Goal: Task Accomplishment & Management: Use online tool/utility

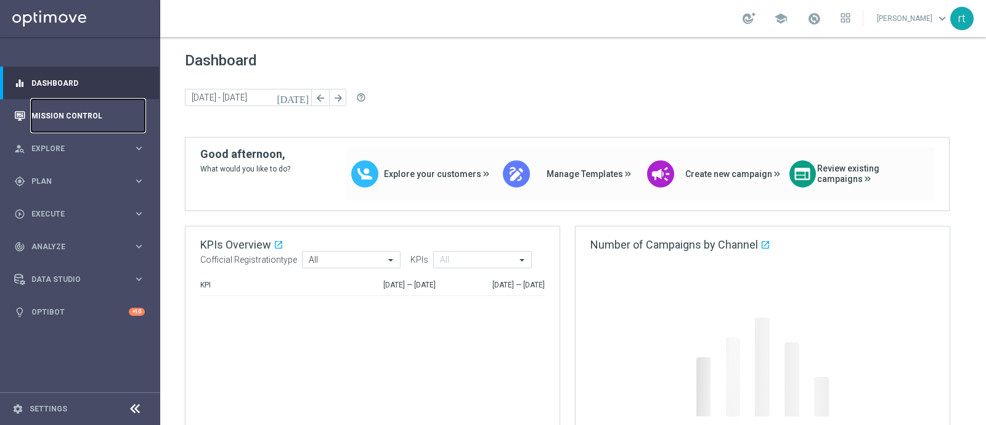
click at [47, 105] on link "Mission Control" at bounding box center [87, 115] width 113 height 33
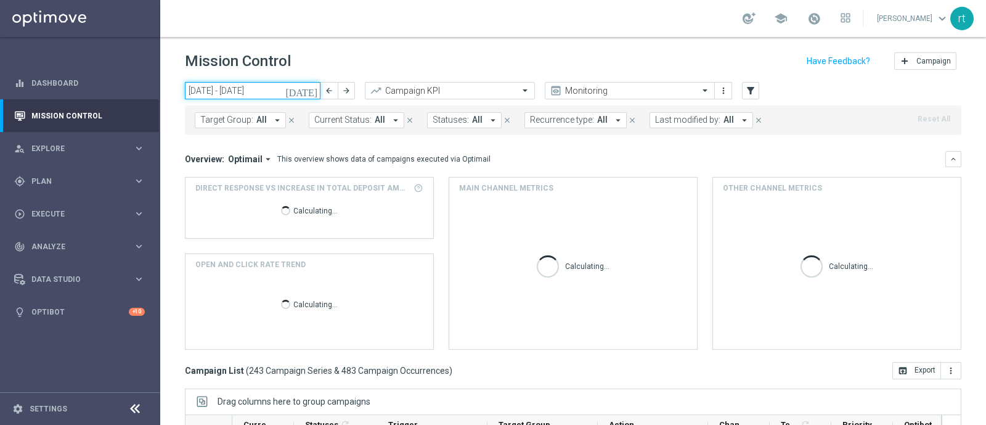
click at [264, 94] on input "08 Sep 2025 - 14 Sep 2025" at bounding box center [253, 90] width 136 height 17
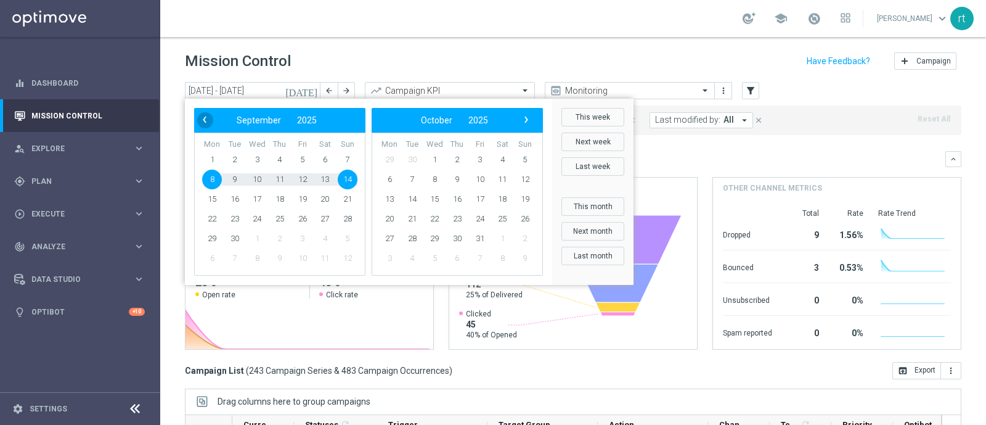
click at [209, 118] on span "‹" at bounding box center [205, 120] width 16 height 16
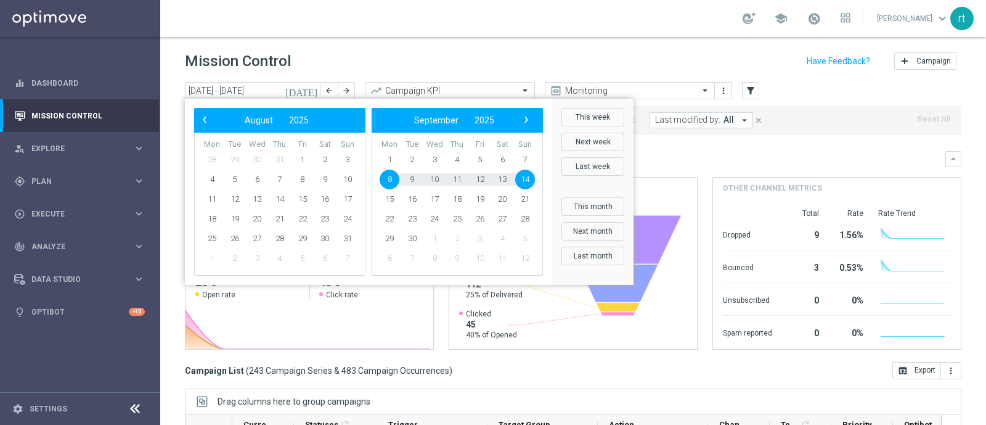
click at [209, 118] on span "‹" at bounding box center [205, 120] width 16 height 16
click at [319, 216] on span "26" at bounding box center [325, 219] width 20 height 20
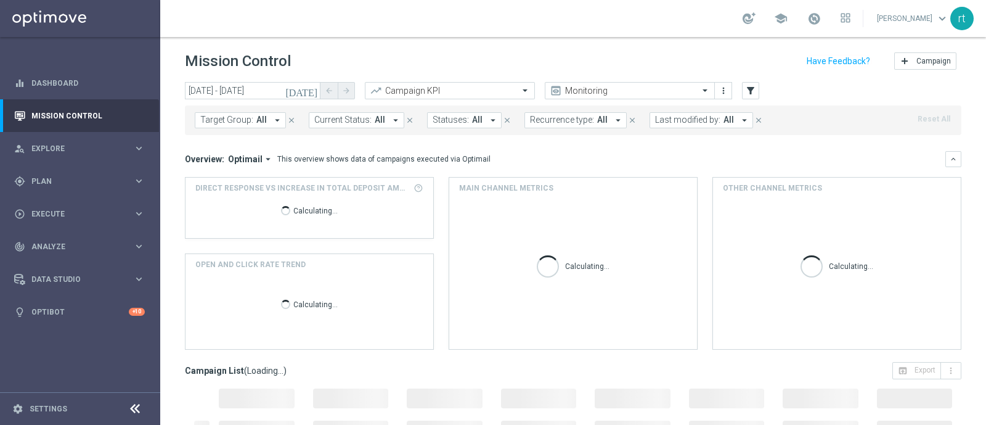
click at [682, 121] on span "Last modified by:" at bounding box center [687, 120] width 65 height 10
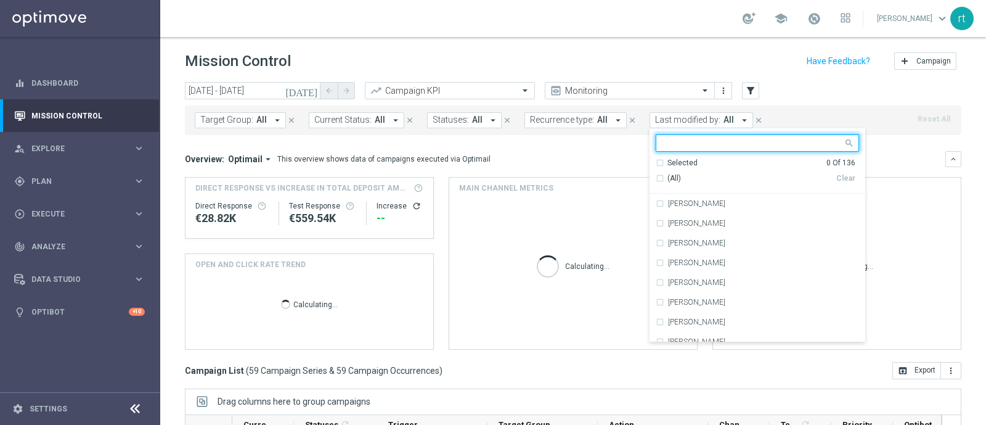
click at [316, 86] on icon "today" at bounding box center [301, 90] width 33 height 11
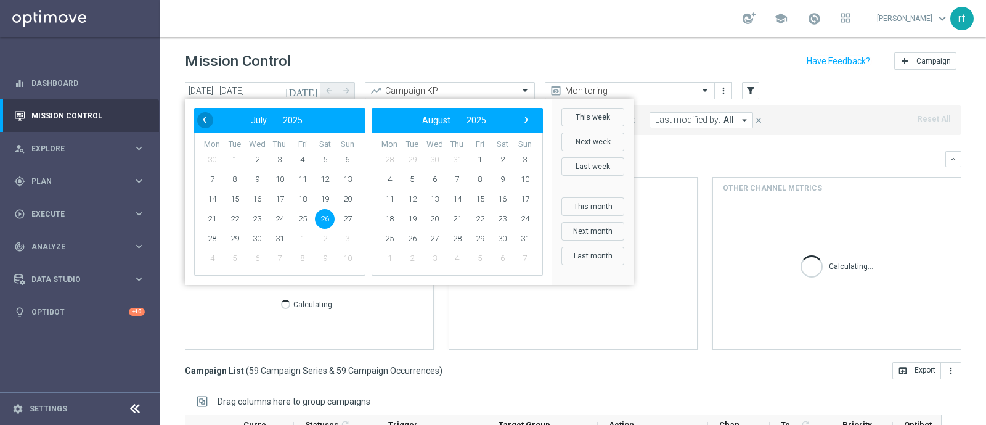
click at [206, 114] on span "‹" at bounding box center [205, 120] width 16 height 16
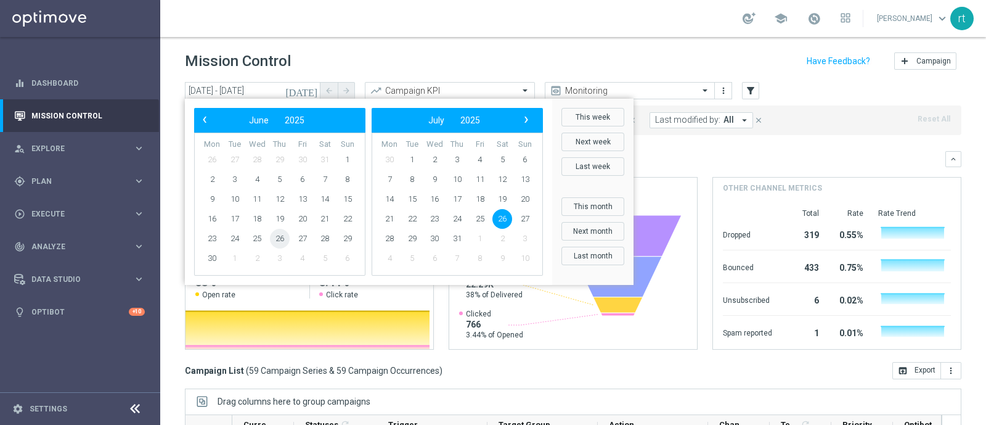
click at [275, 240] on span "26" at bounding box center [280, 239] width 20 height 20
type input "26 Jun 2025 - 26 Jun 2025"
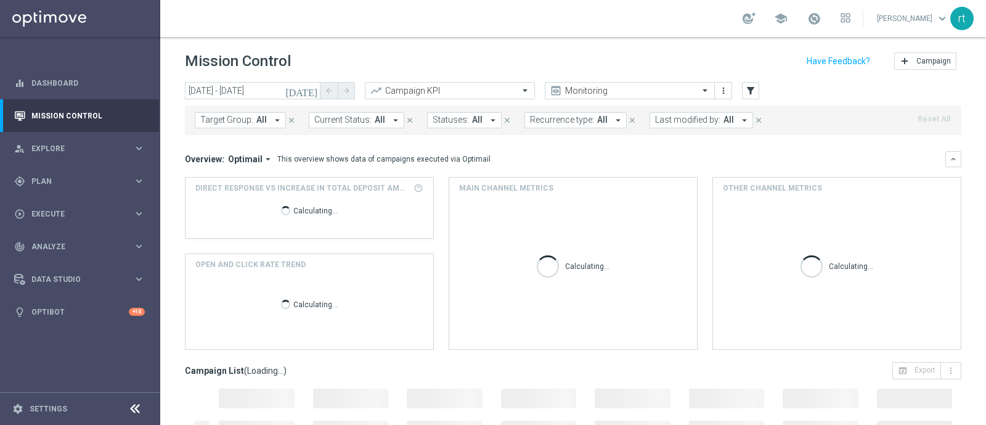
click at [662, 118] on span "Last modified by:" at bounding box center [687, 120] width 65 height 10
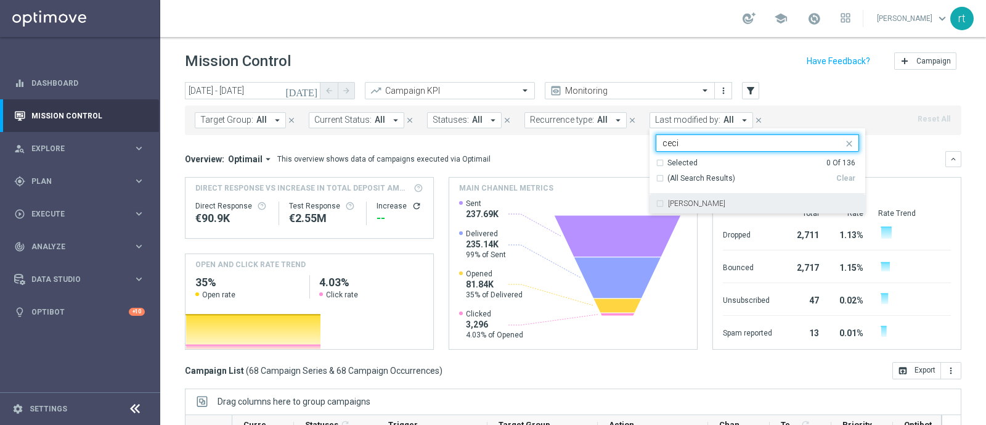
click at [684, 202] on label "Cecilia Mascelli" at bounding box center [696, 203] width 57 height 7
type input "ceci"
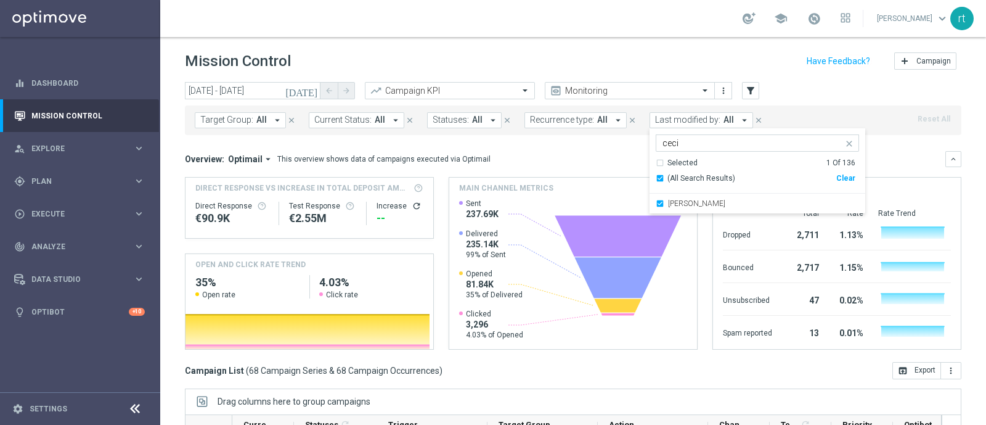
click at [623, 60] on div "Mission Control add Campaign" at bounding box center [573, 61] width 777 height 24
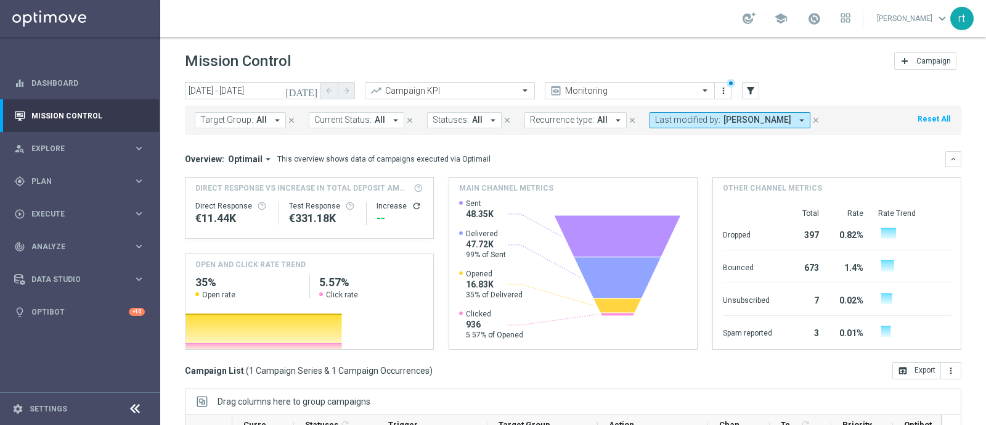
scroll to position [191, 0]
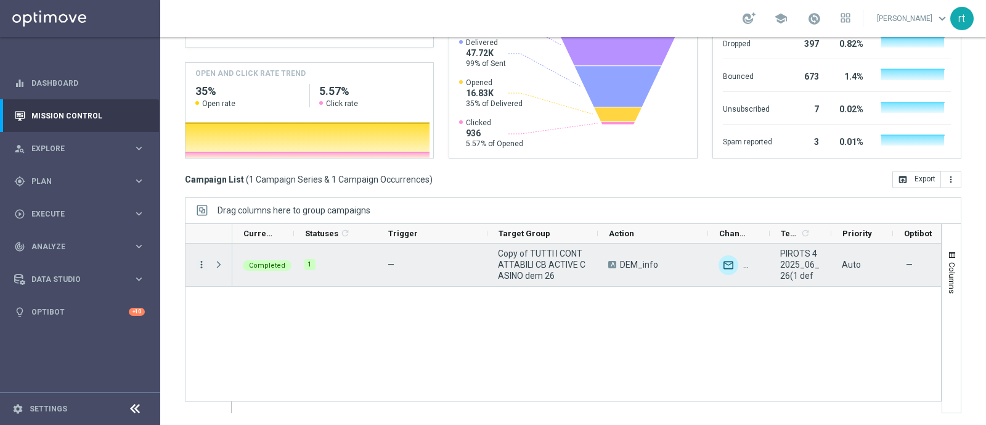
click at [206, 266] on icon "more_vert" at bounding box center [201, 264] width 11 height 11
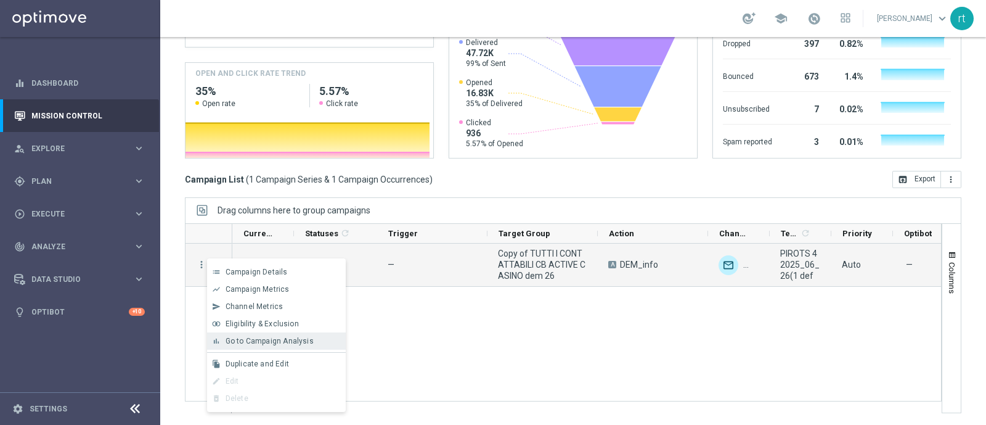
click at [246, 335] on div "bar_chart Go to Campaign Analysis" at bounding box center [276, 340] width 139 height 17
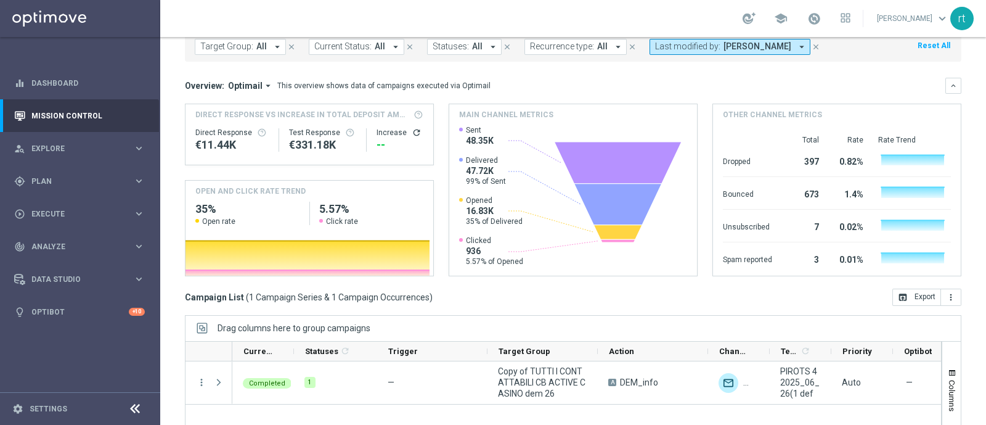
scroll to position [69, 0]
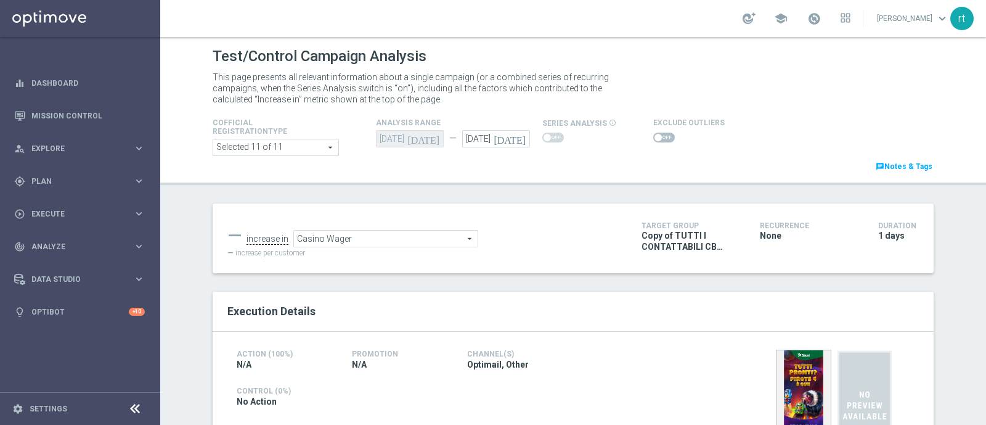
click at [610, 223] on ul "— increase in Casino Wager Casino Wager arrow_drop_down search" at bounding box center [425, 232] width 402 height 29
click at [67, 121] on link "Mission Control" at bounding box center [87, 115] width 113 height 33
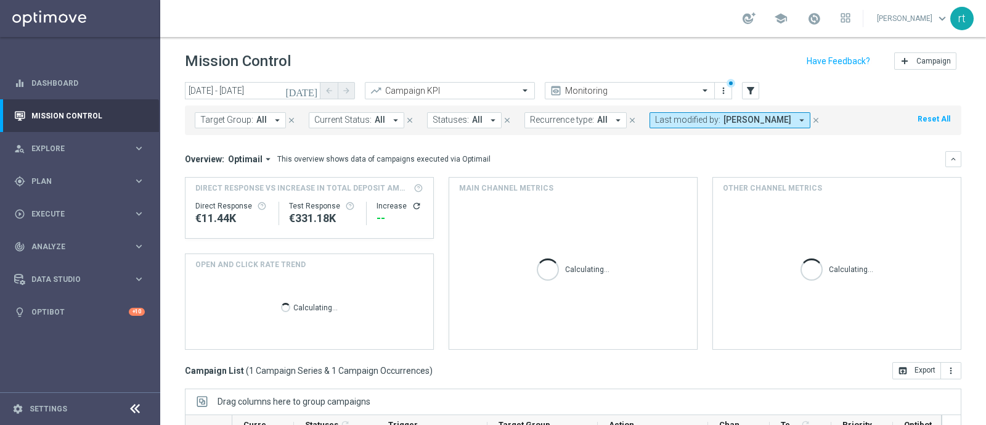
click at [622, 151] on div "Overview: Optimail arrow_drop_down This overview shows data of campaigns execut…" at bounding box center [573, 159] width 777 height 16
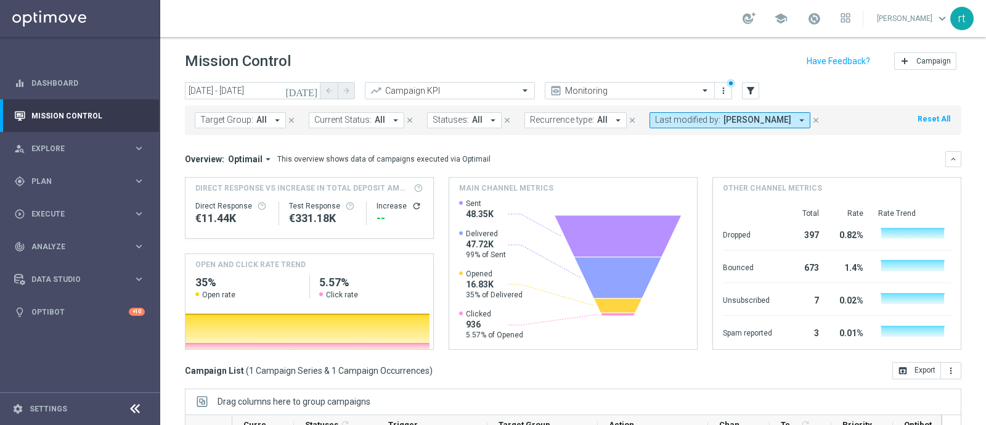
click at [917, 119] on button "Reset All" at bounding box center [934, 119] width 35 height 14
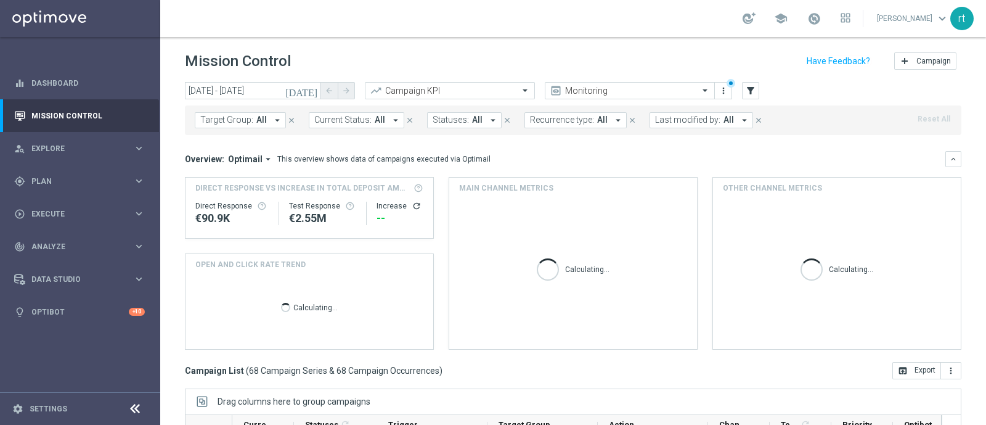
click at [500, 41] on header "Mission Control add Campaign" at bounding box center [573, 59] width 826 height 45
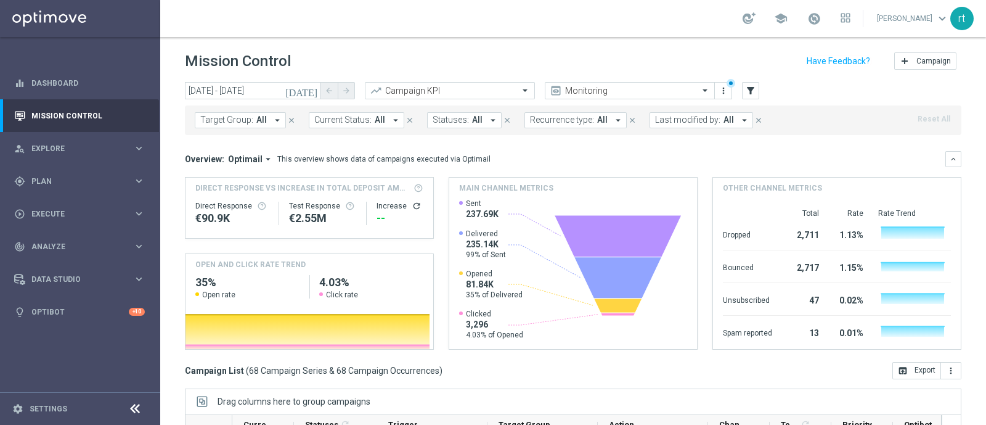
click at [671, 119] on span "Last modified by:" at bounding box center [687, 120] width 65 height 10
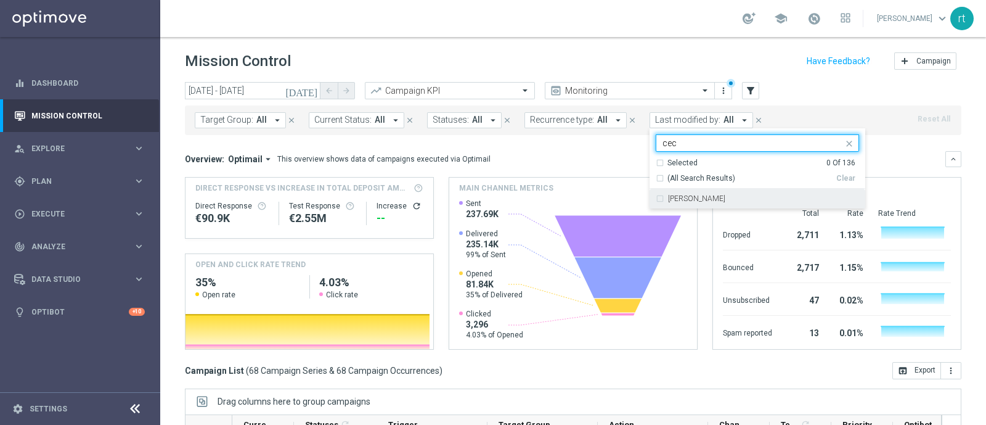
click at [676, 195] on label "Cecilia Mascelli" at bounding box center [696, 198] width 57 height 7
type input "cec"
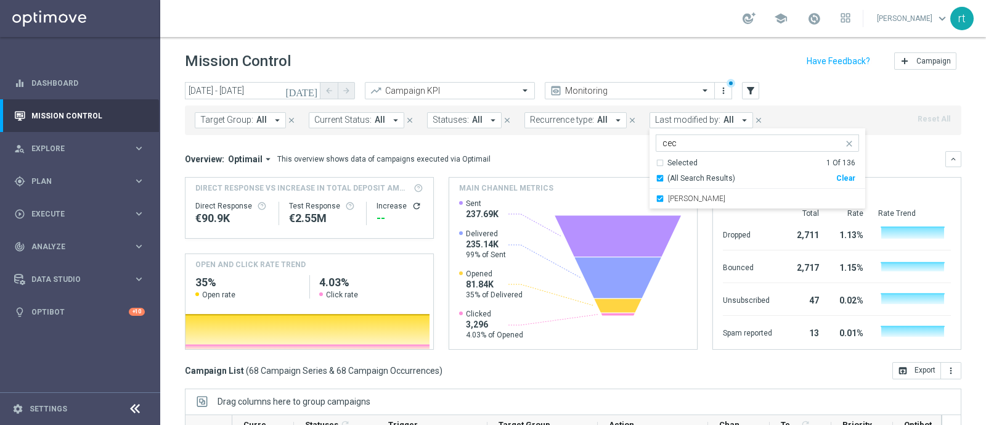
click at [650, 37] on header "Mission Control add Campaign" at bounding box center [573, 59] width 826 height 45
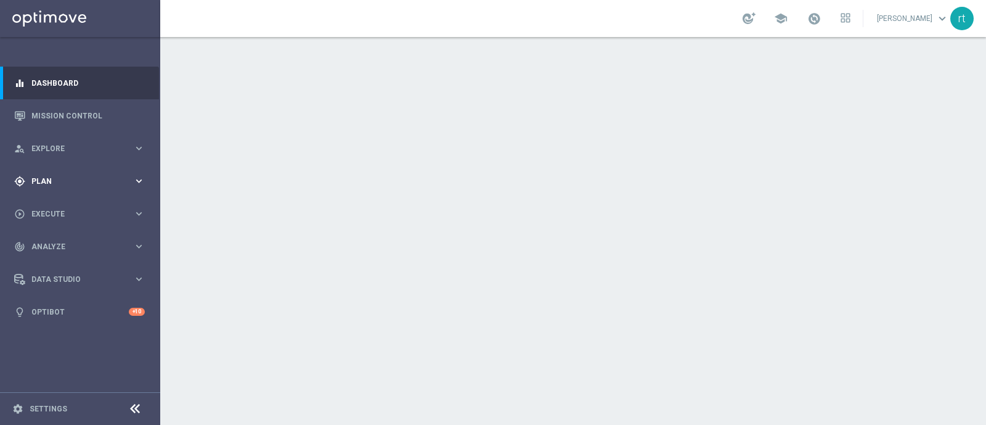
click at [57, 189] on div "gps_fixed Plan keyboard_arrow_right" at bounding box center [79, 181] width 159 height 33
click at [57, 200] on div "Target Groups" at bounding box center [95, 206] width 127 height 18
click at [55, 205] on link "Target Groups" at bounding box center [80, 207] width 96 height 10
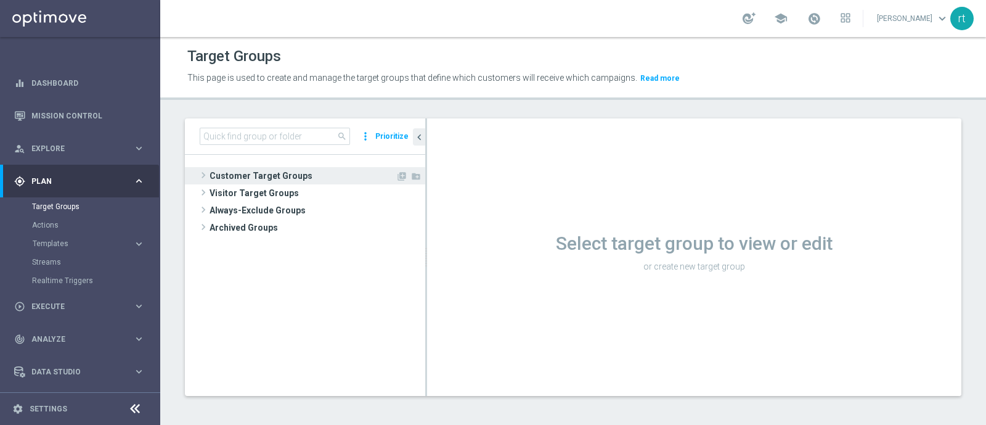
click at [277, 174] on span "Customer Target Groups" at bounding box center [303, 175] width 186 height 17
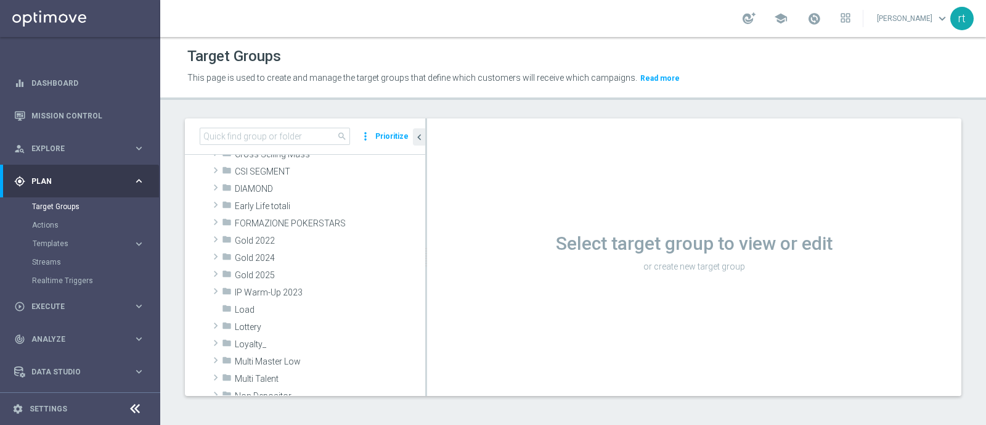
scroll to position [63, 0]
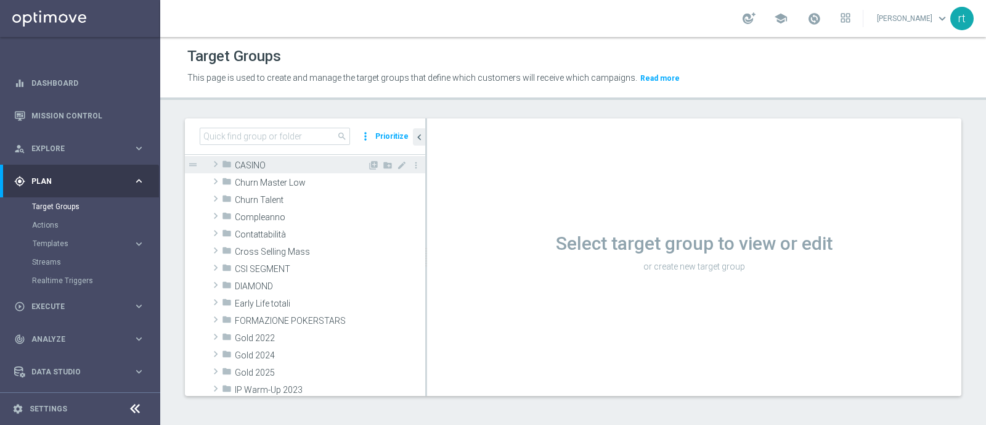
click at [250, 165] on span "CASINO" at bounding box center [301, 165] width 133 height 10
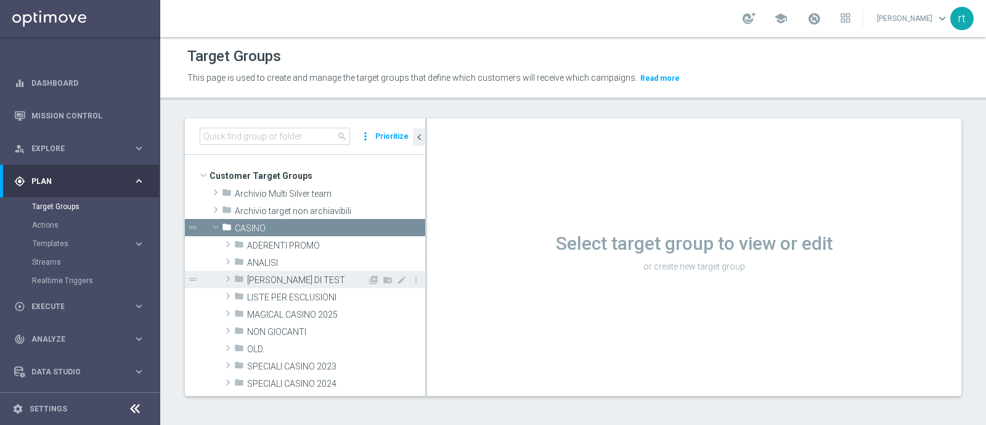
scroll to position [58, 0]
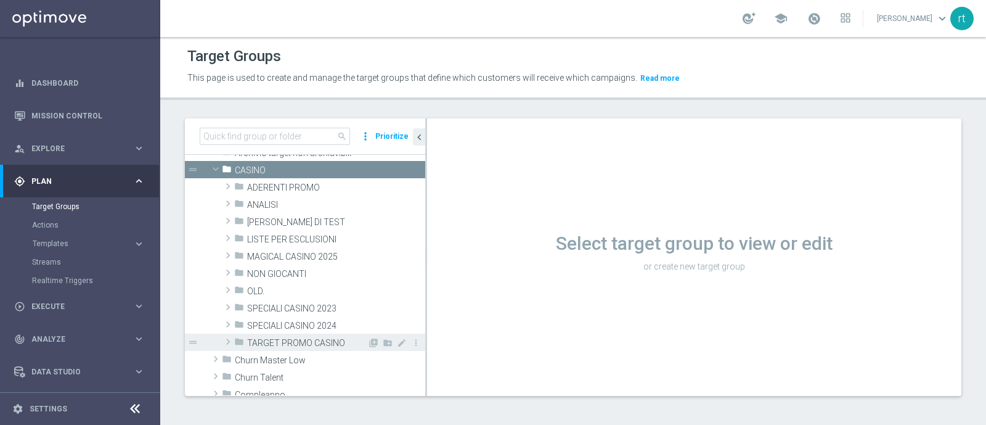
click at [303, 334] on div "folder TARGET PROMO CASINO" at bounding box center [300, 341] width 133 height 17
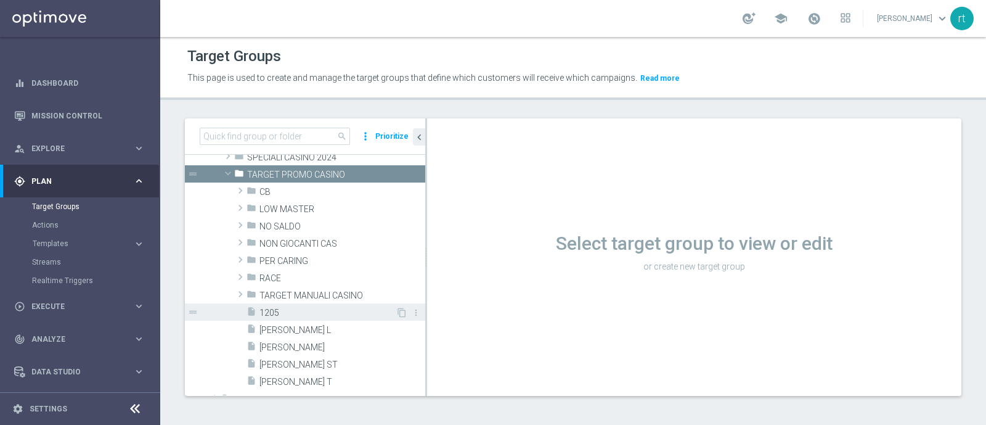
scroll to position [226, 0]
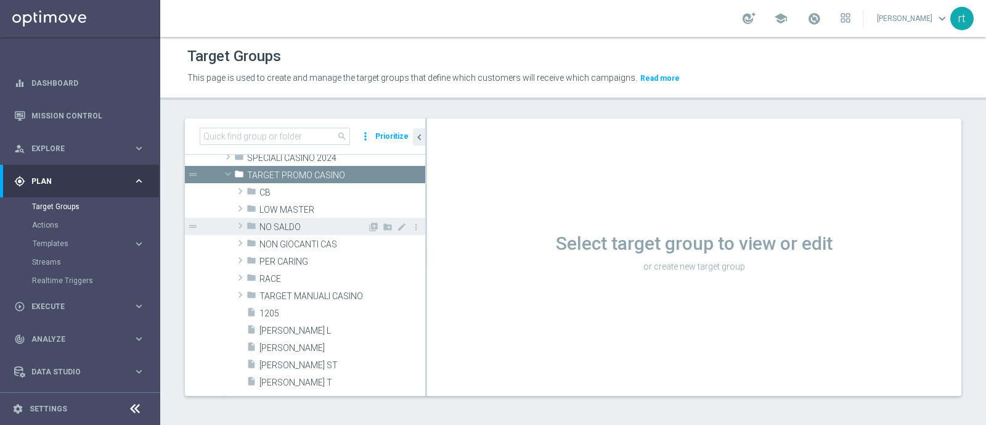
click at [290, 224] on span "NO SALDO" at bounding box center [313, 227] width 108 height 10
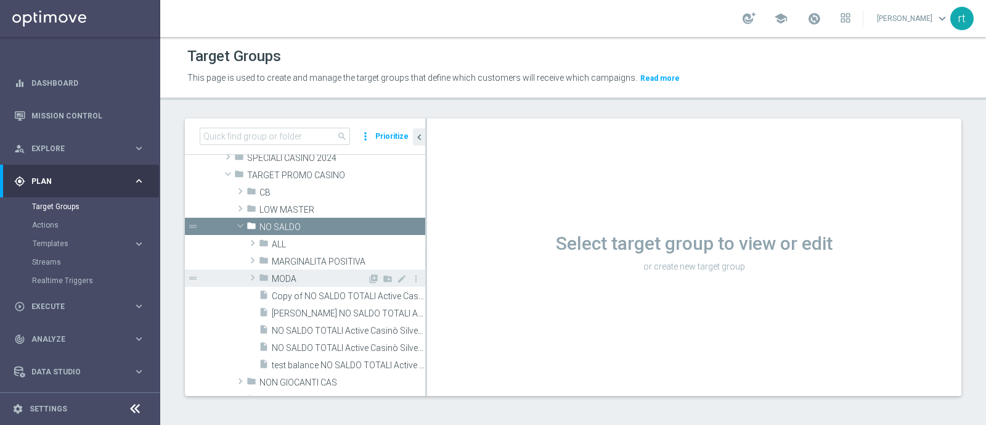
click at [300, 277] on span "MODA" at bounding box center [320, 279] width 96 height 10
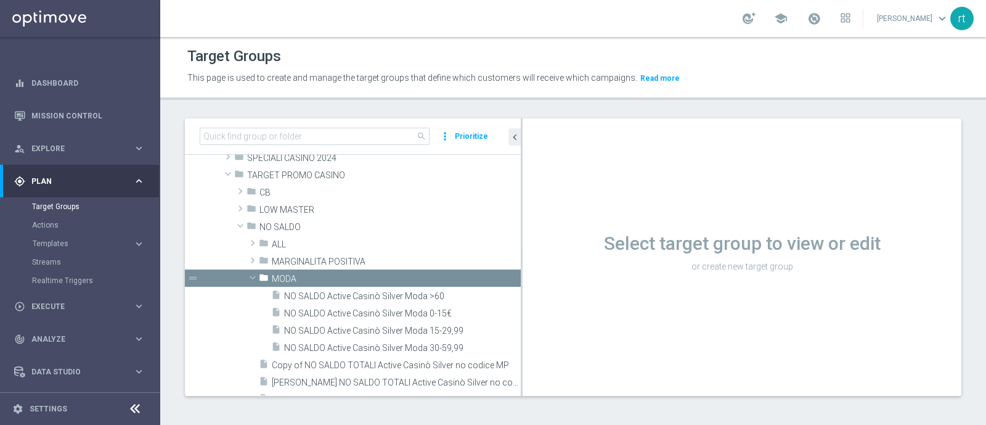
drag, startPoint x: 425, startPoint y: 298, endPoint x: 595, endPoint y: 295, distance: 169.5
click at [595, 295] on as-split "search more_vert Prioritize Customer Target Groups library_add create_new_folder" at bounding box center [573, 256] width 777 height 277
click at [370, 297] on span "NO SALDO Active Casinò Silver Moda >60" at bounding box center [387, 296] width 207 height 10
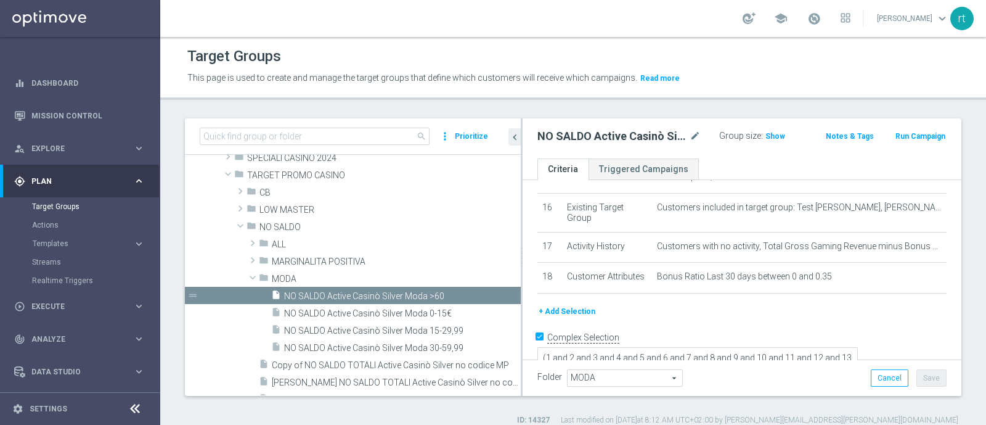
scroll to position [602, 0]
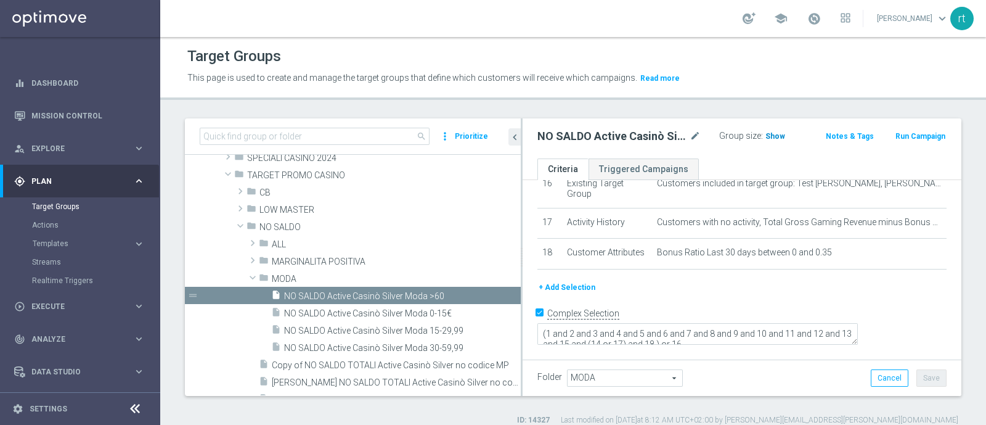
click at [766, 137] on span "Show" at bounding box center [776, 136] width 20 height 9
click at [325, 343] on span "NO SALDO Active Casinò Silver Moda 30-59,99" at bounding box center [387, 348] width 207 height 10
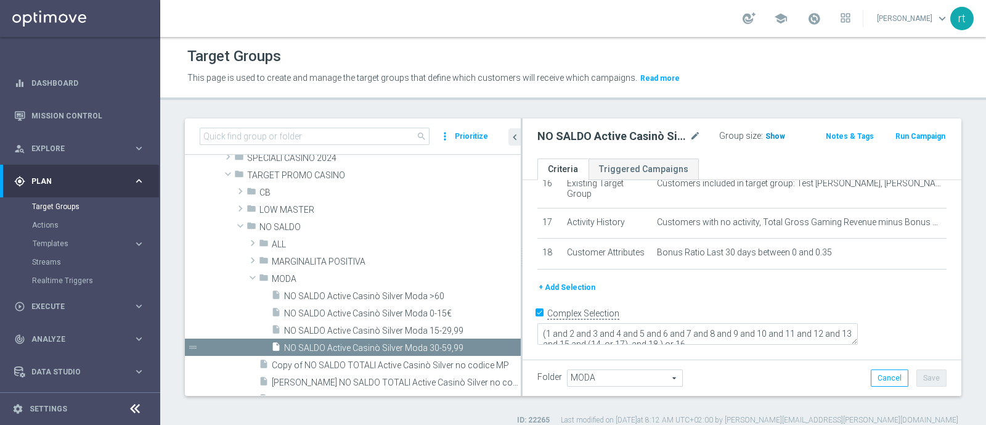
click at [766, 138] on span "Show" at bounding box center [776, 136] width 20 height 9
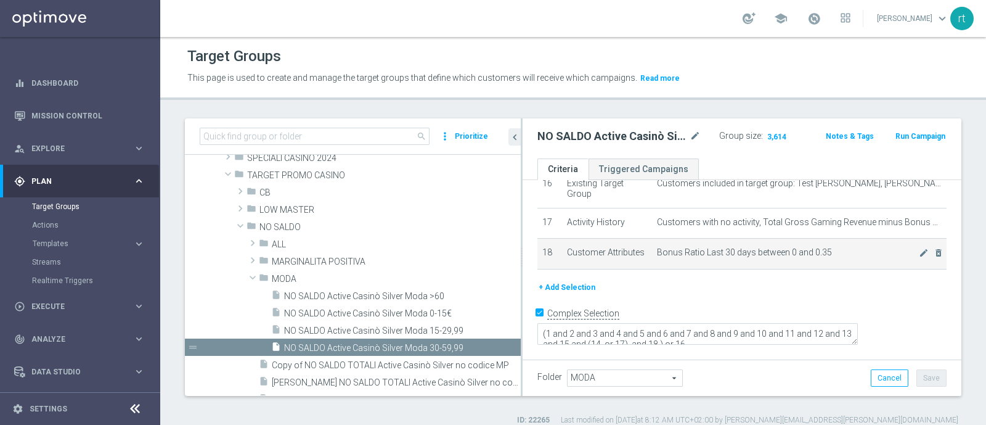
scroll to position [12, 0]
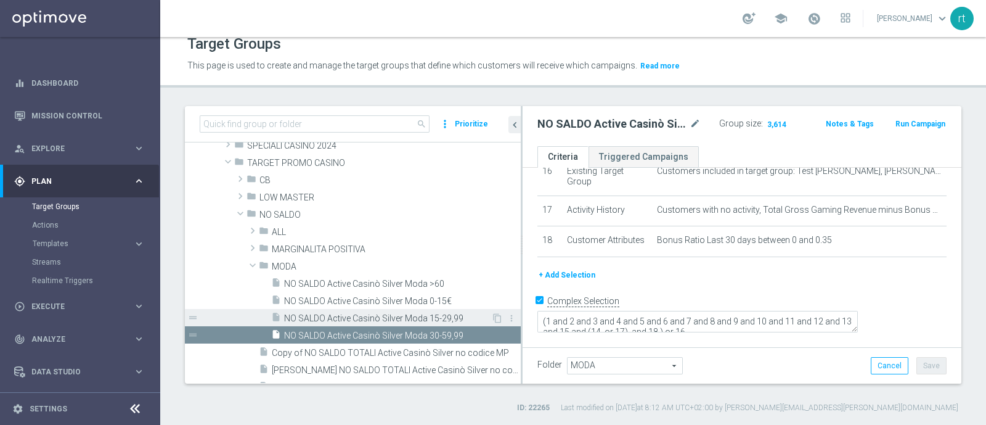
click at [349, 313] on span "NO SALDO Active Casinò Silver Moda 15-29,99" at bounding box center [387, 318] width 207 height 10
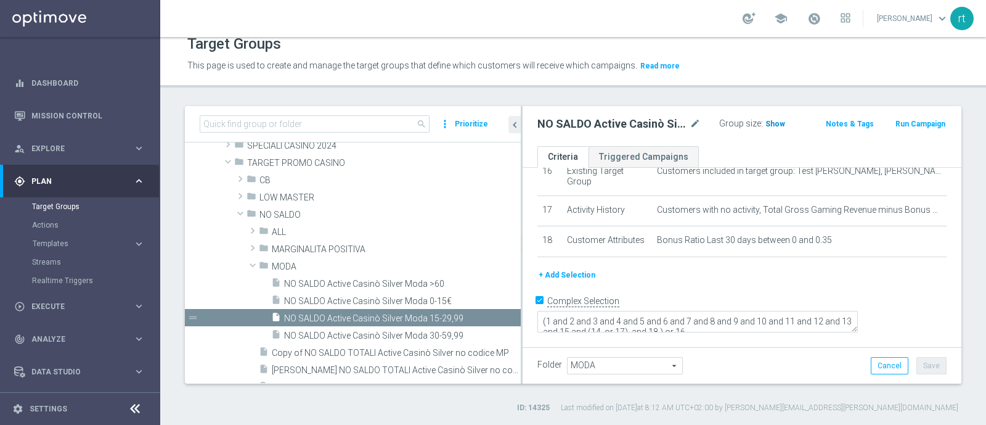
click at [766, 125] on span "Show" at bounding box center [776, 124] width 20 height 9
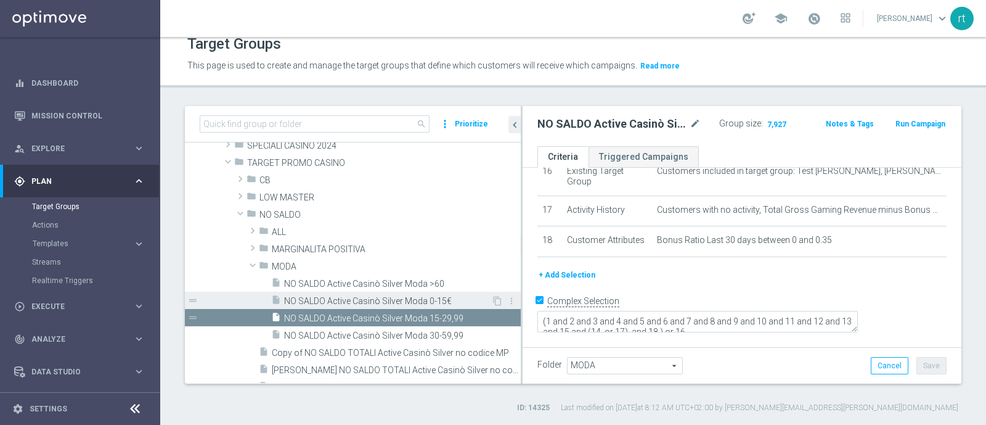
click at [348, 296] on span "NO SALDO Active Casinò Silver Moda 0-15€" at bounding box center [387, 301] width 207 height 10
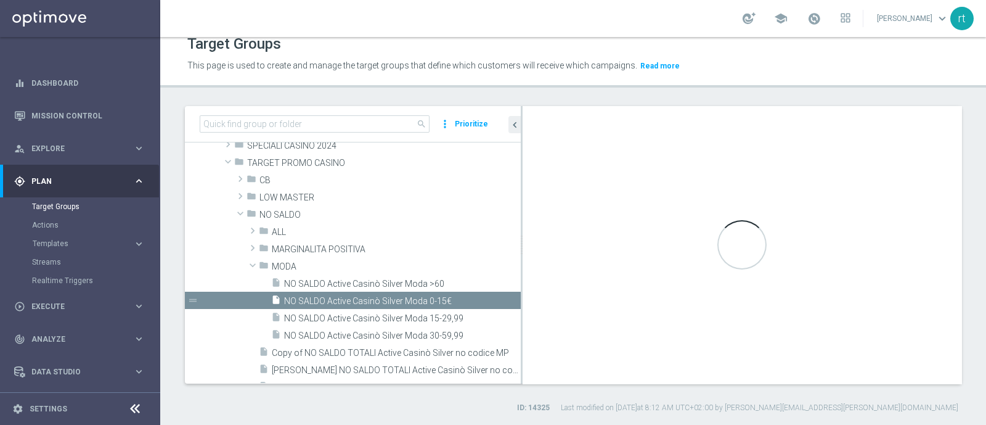
type textarea "(1 and 2 and 3 and 4 and 5 and 6 and 7 and 8 and 9 and 10 and 11 and 12 and 13 …"
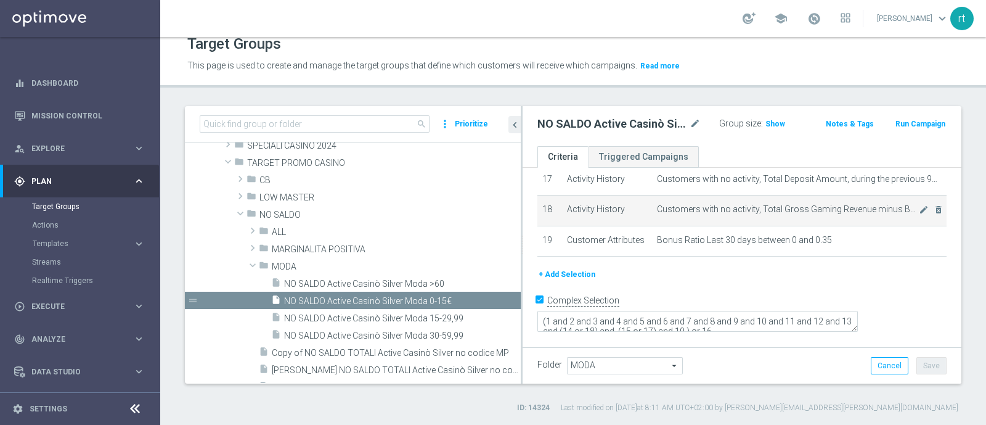
scroll to position [632, 0]
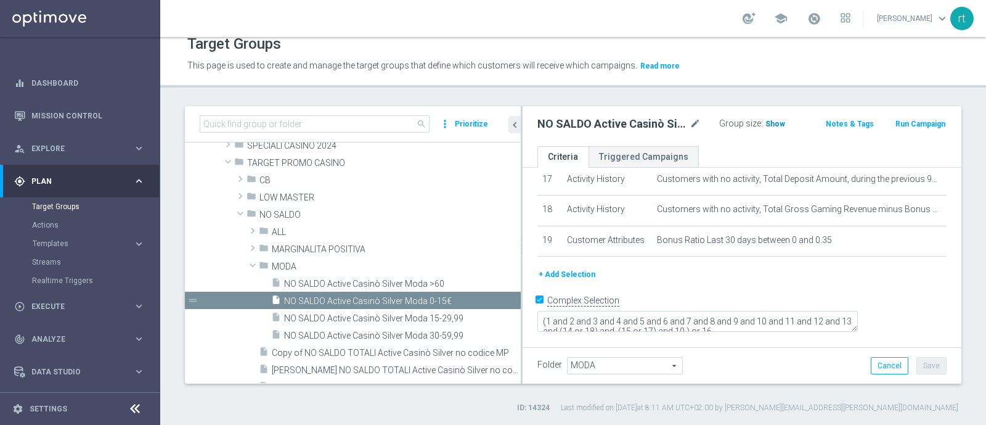
click at [769, 122] on span "Show" at bounding box center [776, 124] width 20 height 9
